Goal: Information Seeking & Learning: Learn about a topic

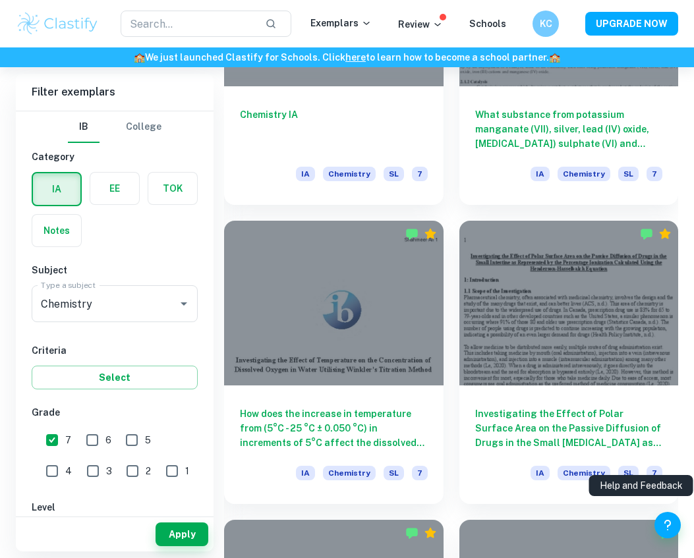
scroll to position [6751, 0]
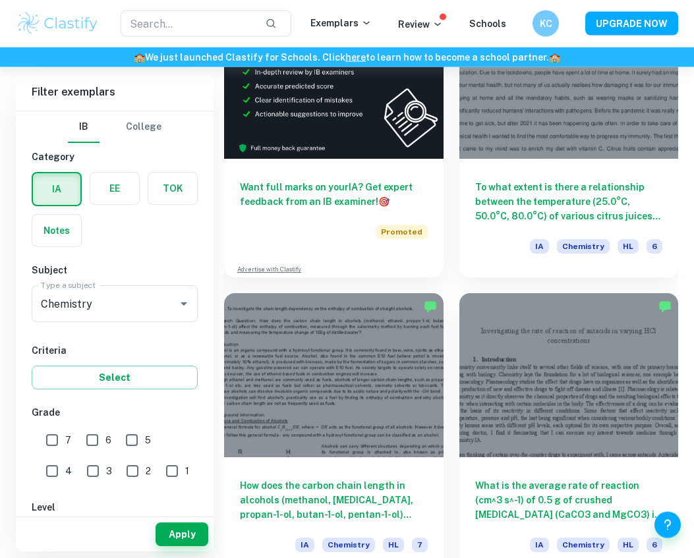
scroll to position [5508, 0]
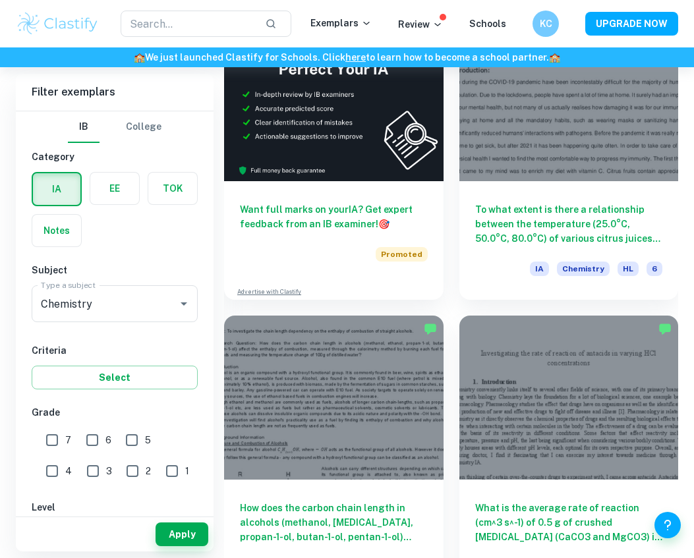
click at [180, 305] on icon "Open" at bounding box center [184, 304] width 16 height 16
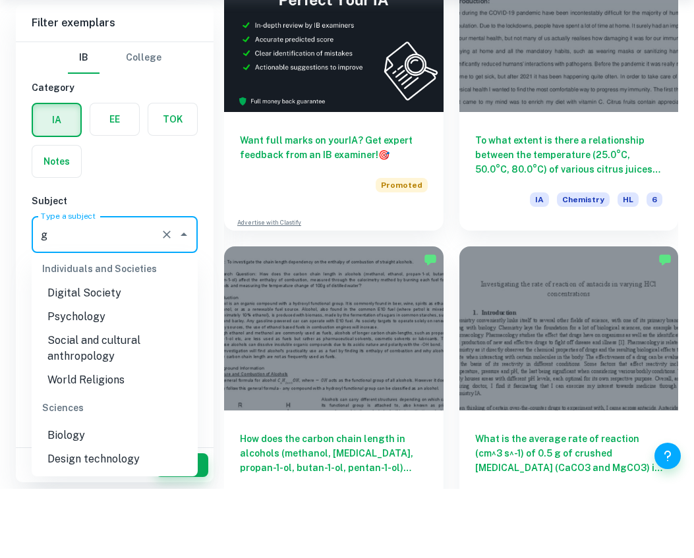
scroll to position [0, 0]
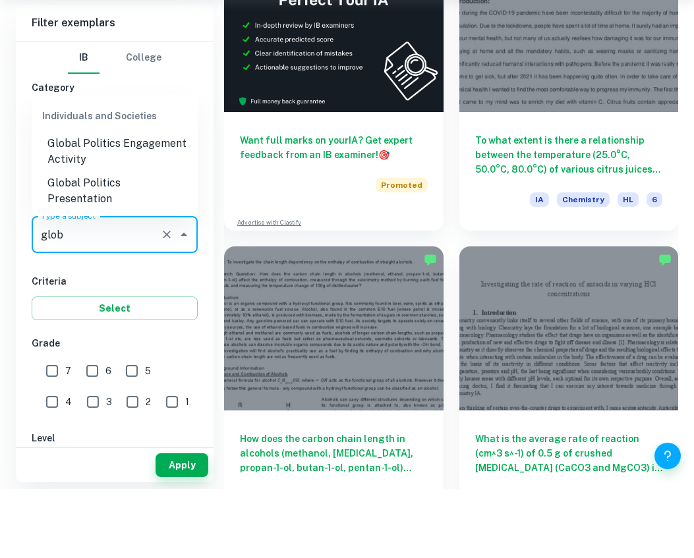
click at [158, 201] on li "Global Politics Engagement Activity" at bounding box center [115, 221] width 166 height 40
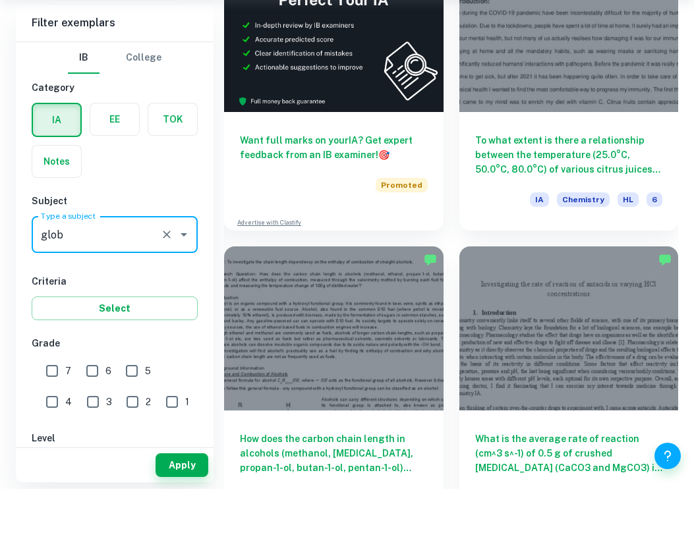
type input "Global Politics Engagement Activity"
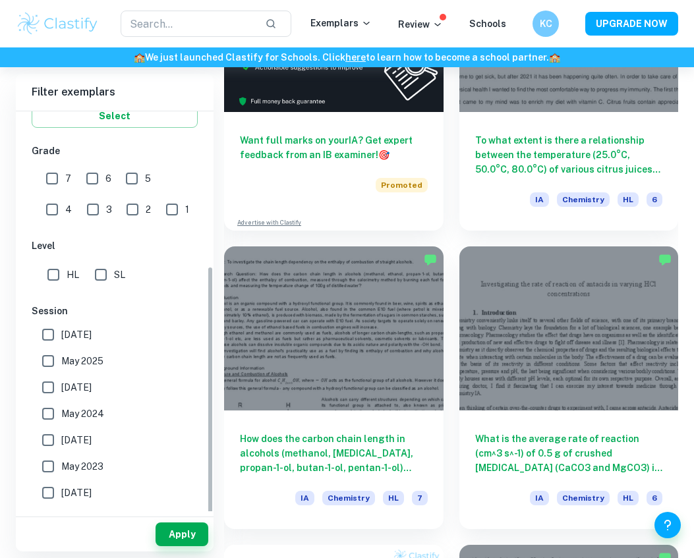
scroll to position [260, 0]
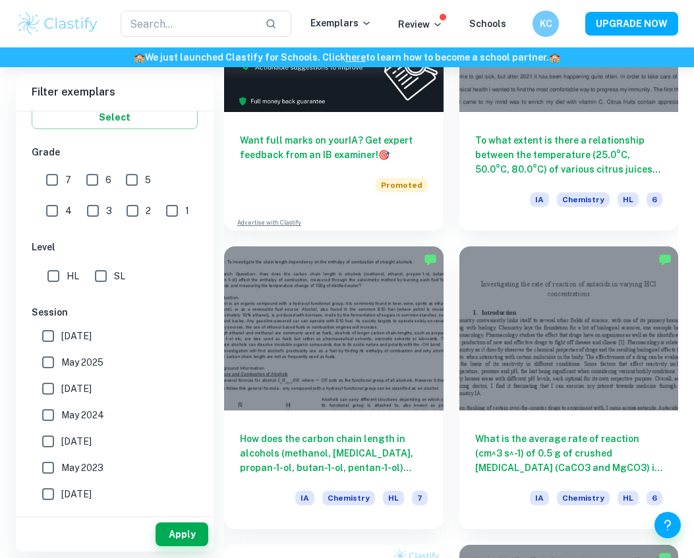
click at [53, 180] on input "7" at bounding box center [52, 180] width 26 height 26
checkbox input "true"
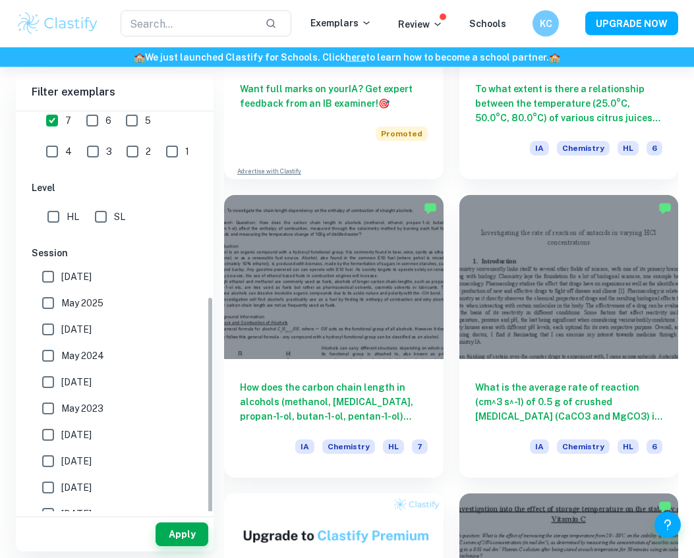
scroll to position [5625, 0]
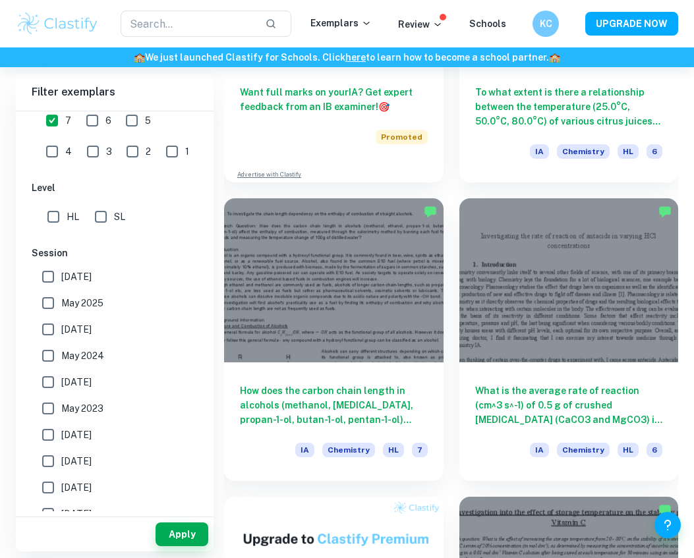
click at [189, 546] on button "Apply" at bounding box center [182, 535] width 53 height 24
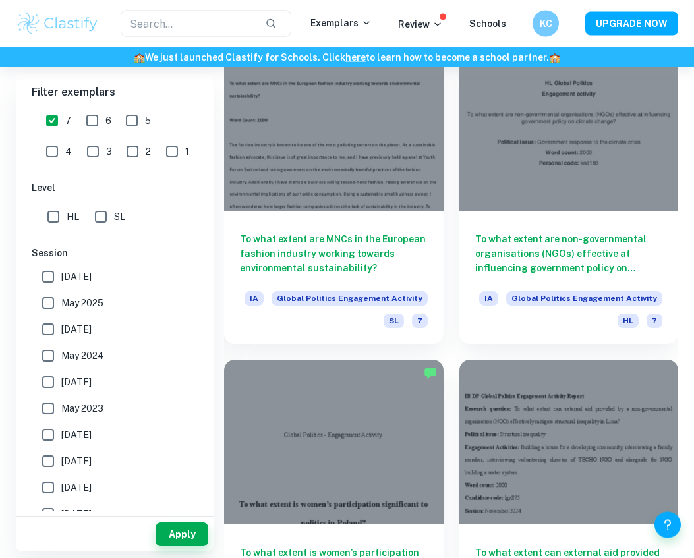
scroll to position [2002, 0]
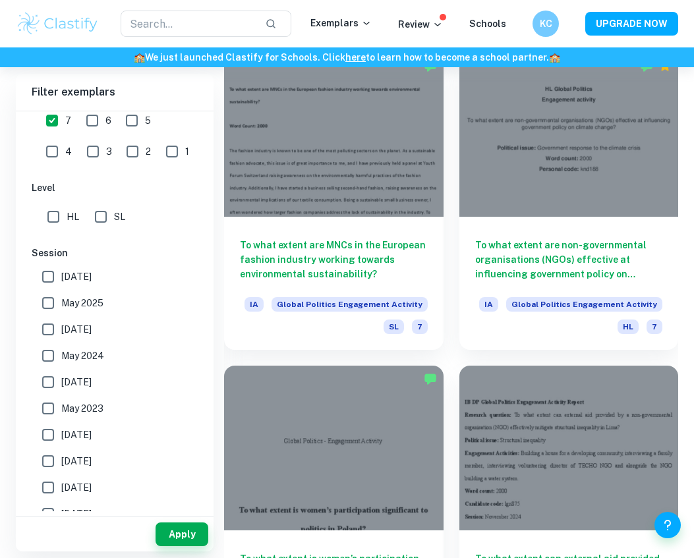
click at [57, 214] on input "HL" at bounding box center [53, 217] width 26 height 26
checkbox input "true"
click at [190, 546] on button "Apply" at bounding box center [182, 535] width 53 height 24
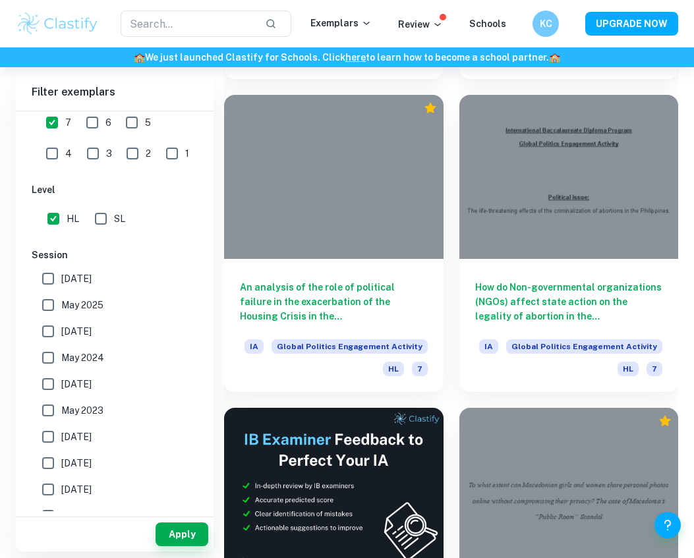
scroll to position [2879, 0]
